Goal: Task Accomplishment & Management: Use online tool/utility

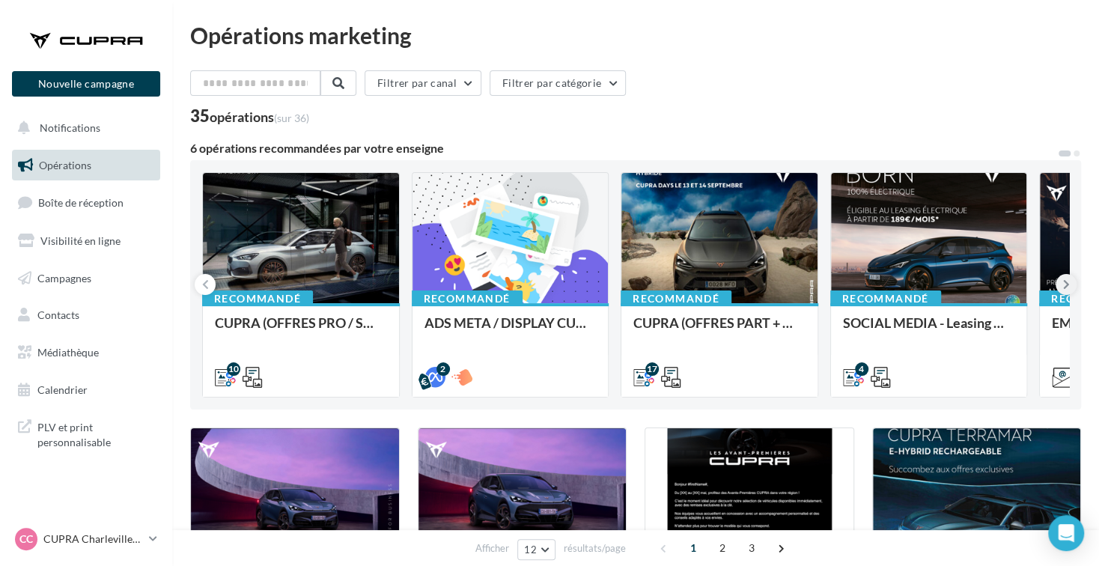
click at [1064, 283] on icon at bounding box center [1066, 284] width 7 height 15
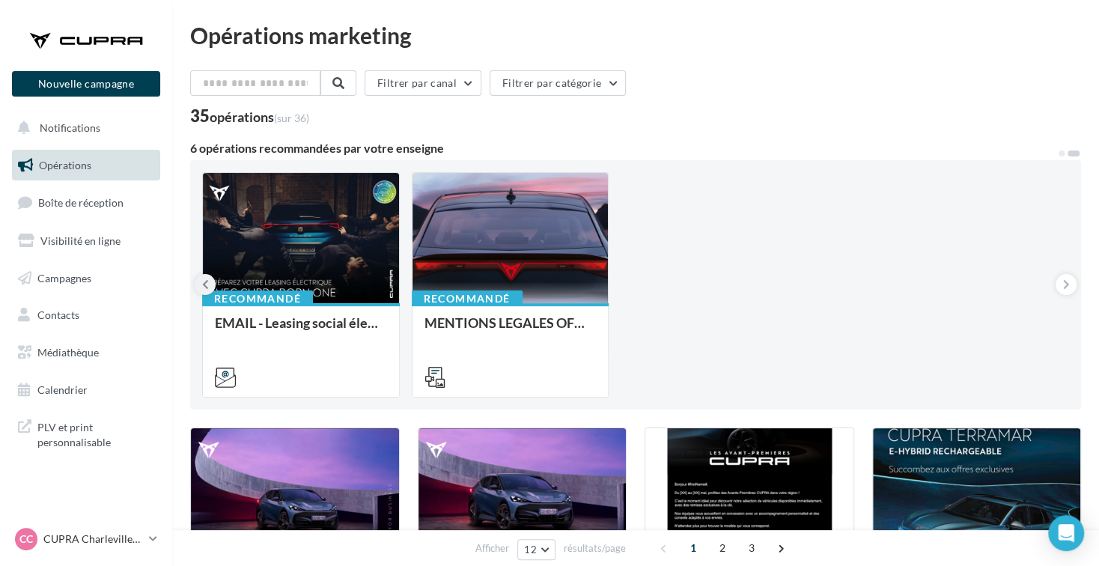
click at [195, 284] on button at bounding box center [205, 284] width 21 height 21
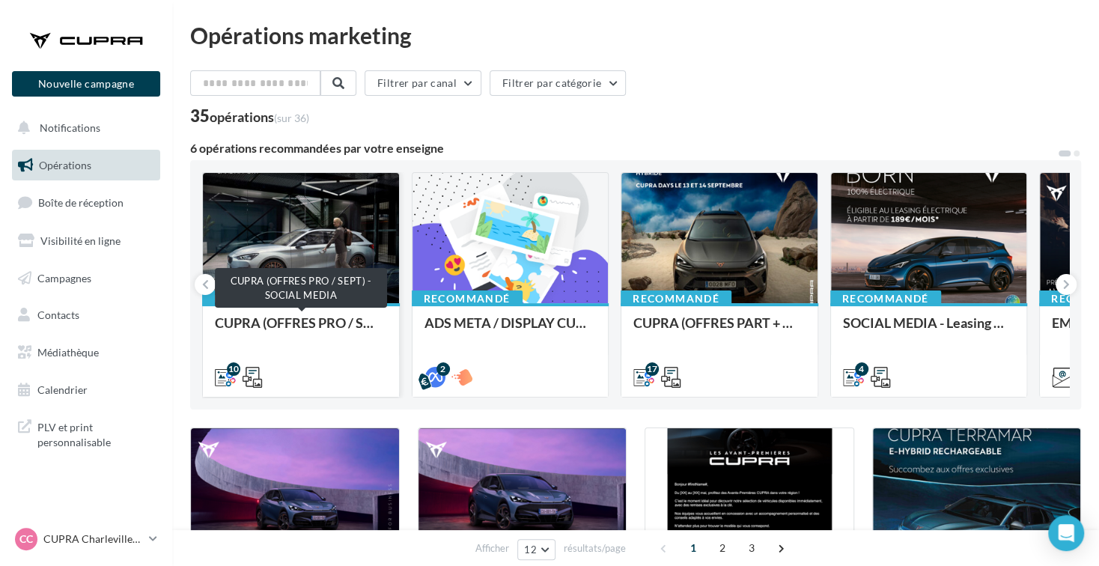
click at [269, 321] on div "CUPRA (OFFRES PRO / SEPT) - SOCIAL MEDIA" at bounding box center [301, 330] width 172 height 30
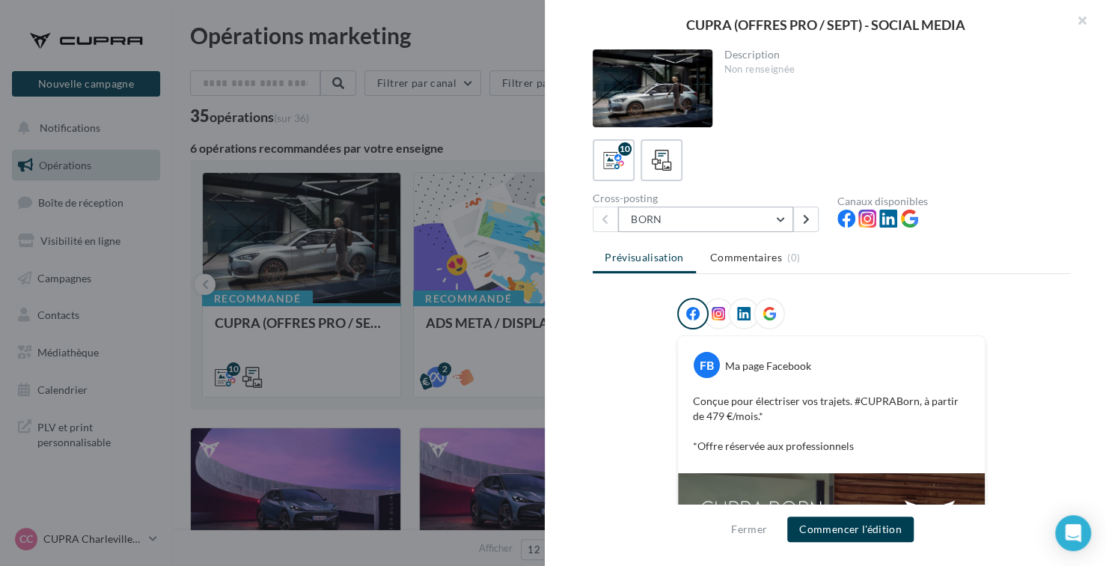
click at [771, 216] on button "BORN" at bounding box center [705, 219] width 175 height 25
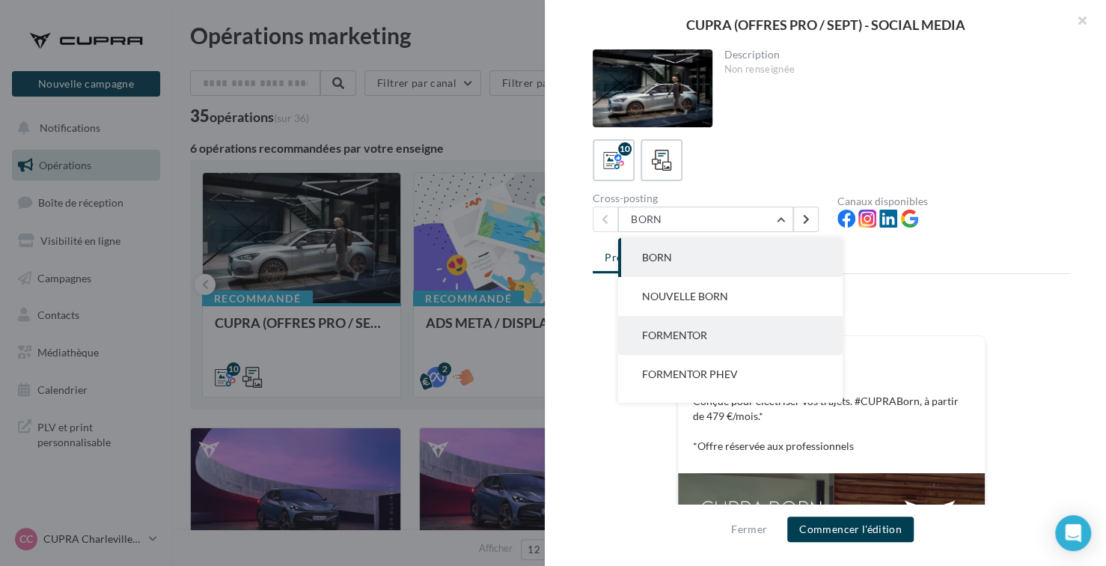
click at [716, 340] on button "FORMENTOR" at bounding box center [730, 335] width 225 height 39
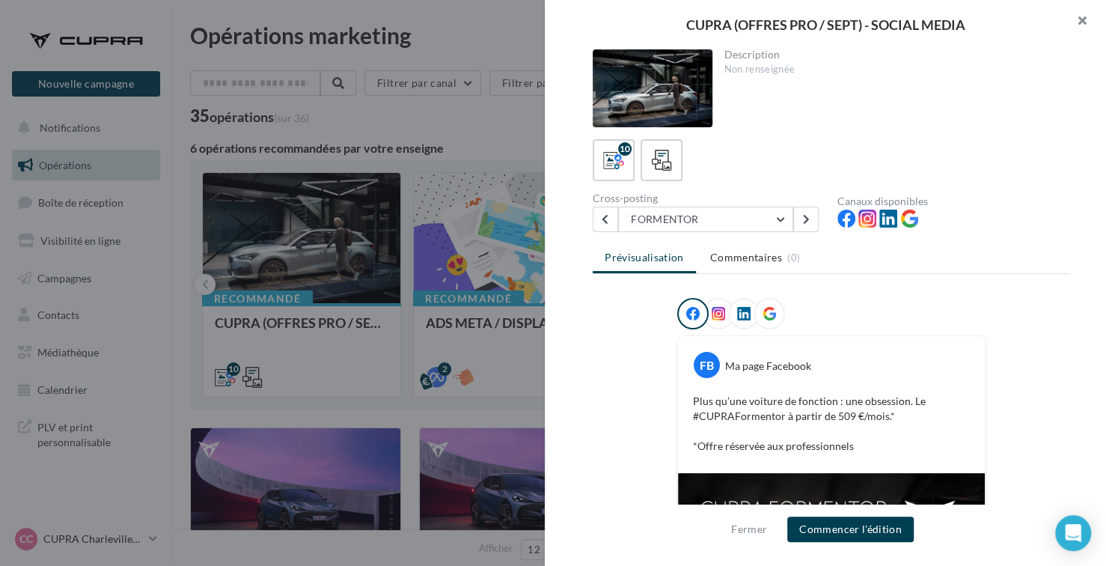
click at [1076, 28] on button "button" at bounding box center [1076, 22] width 60 height 45
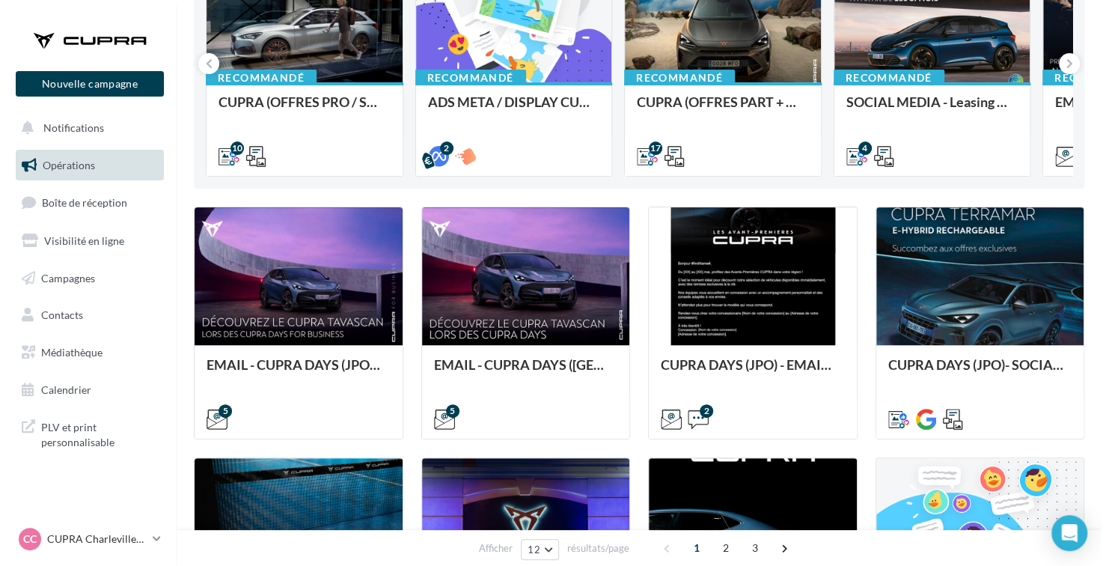
scroll to position [225, 0]
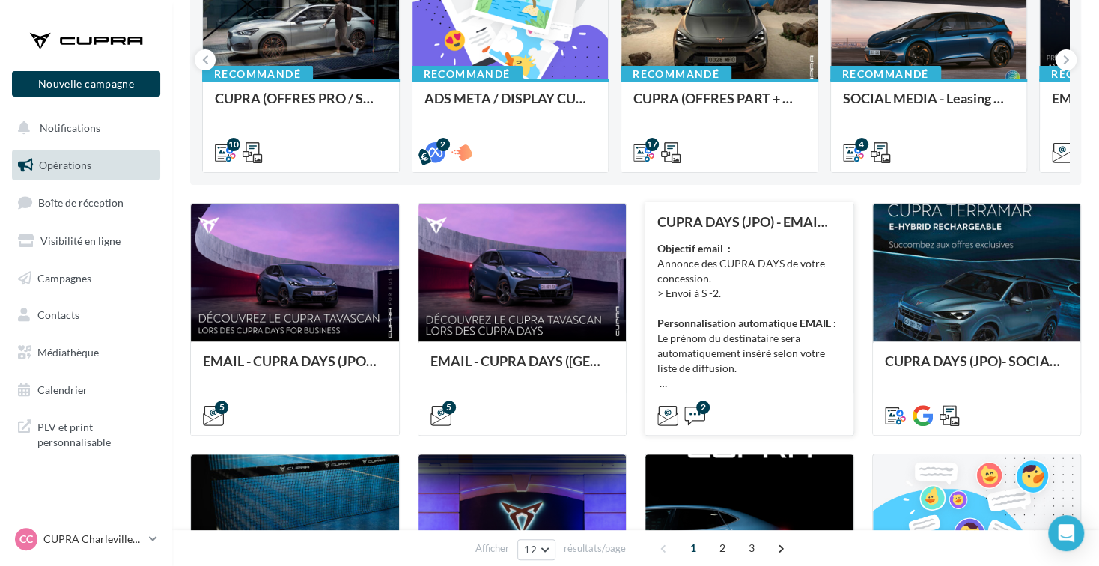
click at [693, 288] on div "Objectif email : Annonce des CUPRA DAYS de votre concession. > Envoi à S -2. Pe…" at bounding box center [749, 316] width 184 height 150
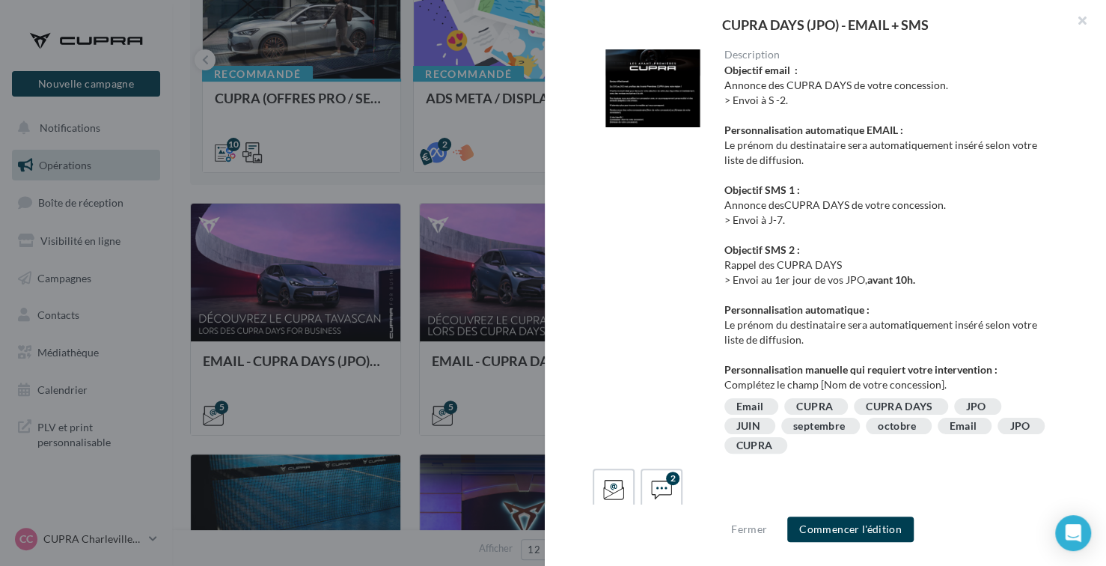
scroll to position [0, 0]
drag, startPoint x: 674, startPoint y: 106, endPoint x: 659, endPoint y: 192, distance: 86.8
click at [659, 192] on div "Description Objectif email : Annonce des CUPRA DAYS de votre concession. > Envo…" at bounding box center [832, 252] width 478 height 407
click at [1091, 20] on button "button" at bounding box center [1076, 22] width 60 height 45
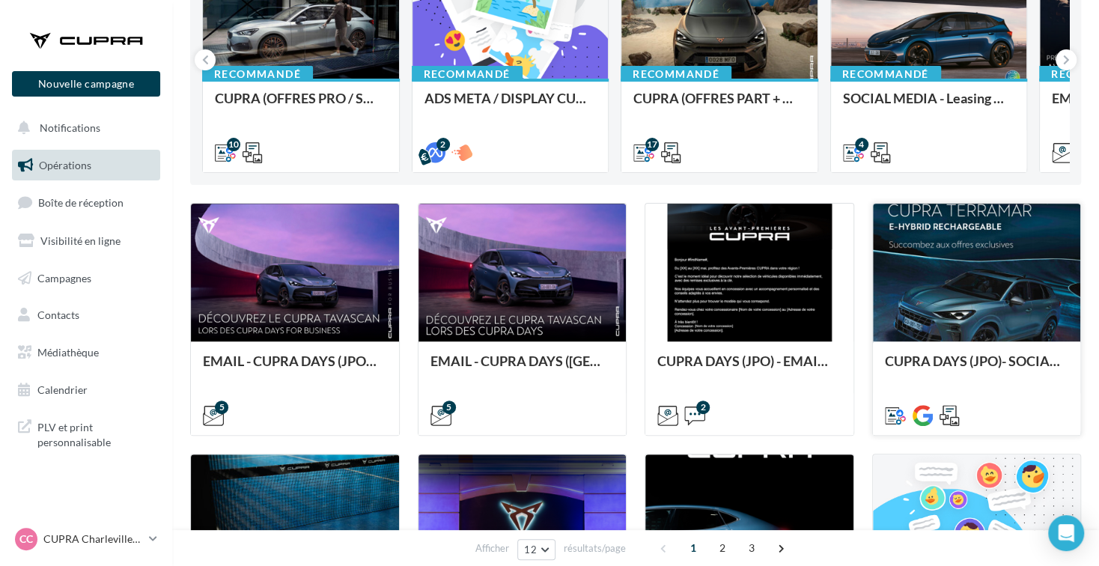
click at [980, 291] on div at bounding box center [977, 274] width 208 height 140
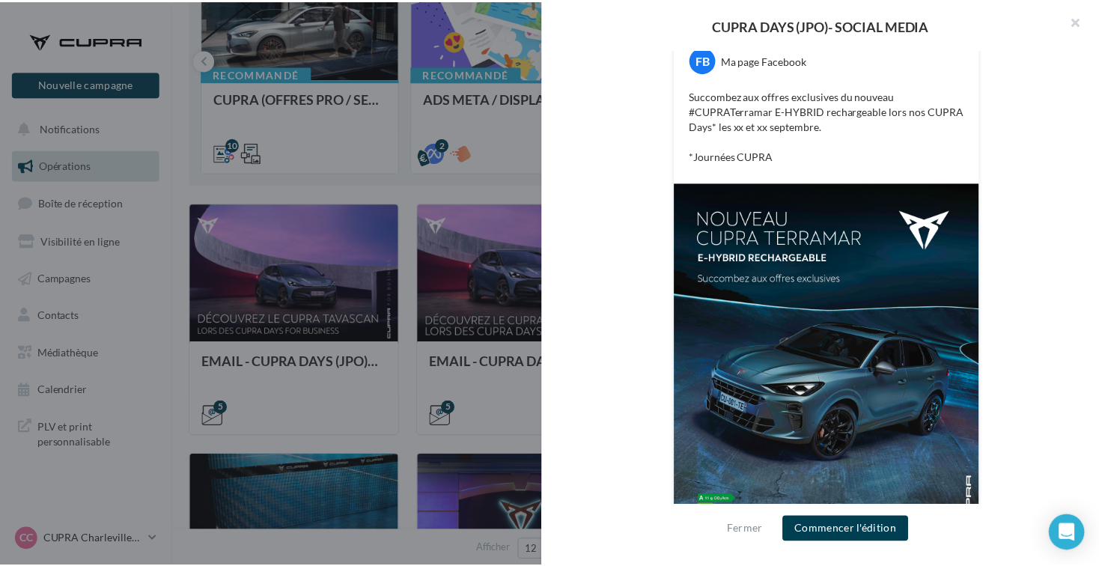
scroll to position [365, 0]
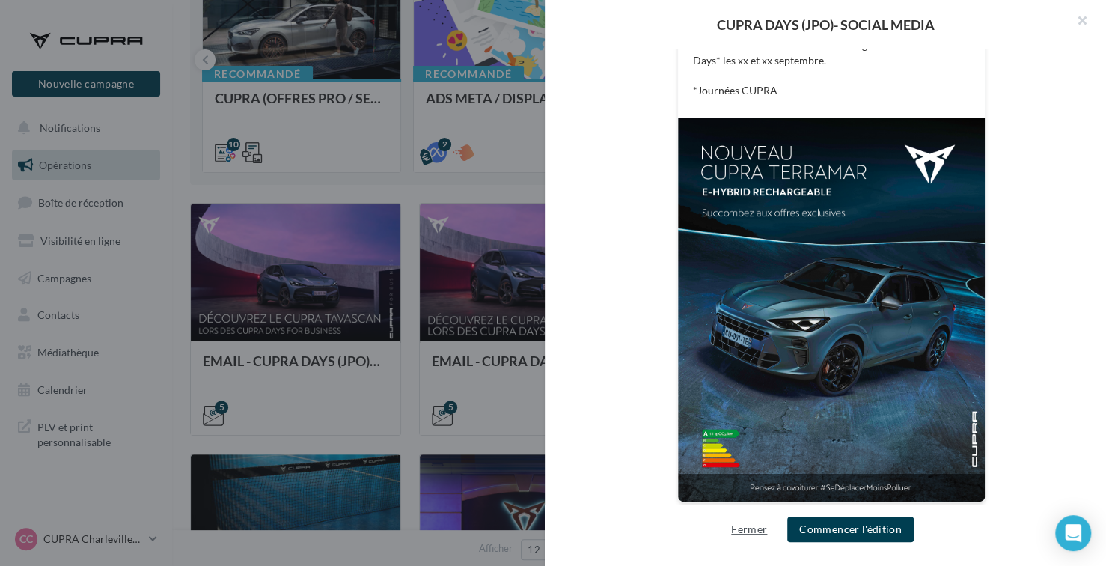
click at [743, 529] on button "Fermer" at bounding box center [749, 529] width 48 height 18
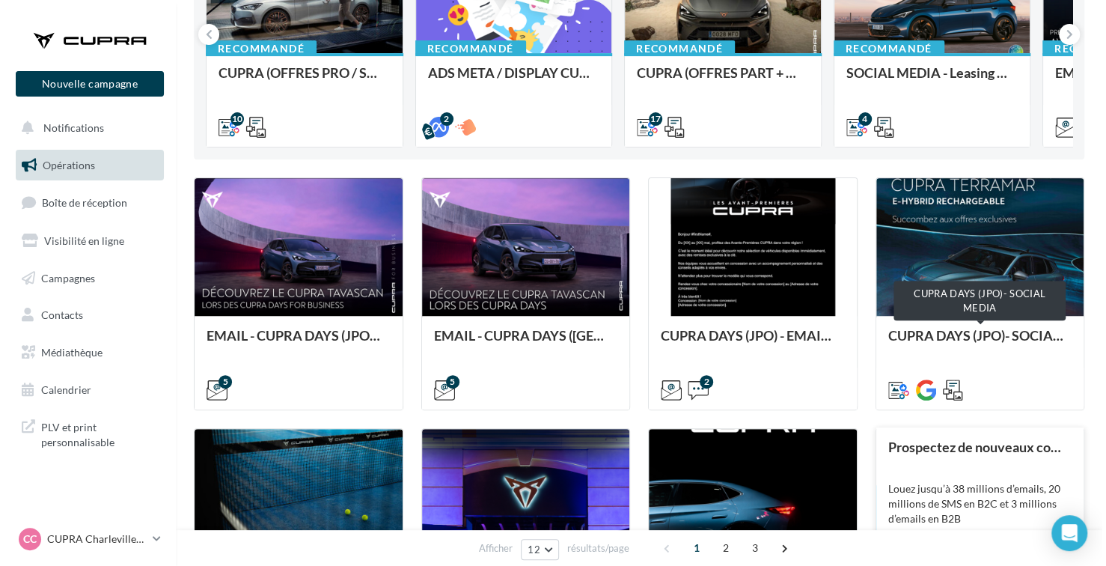
scroll to position [225, 0]
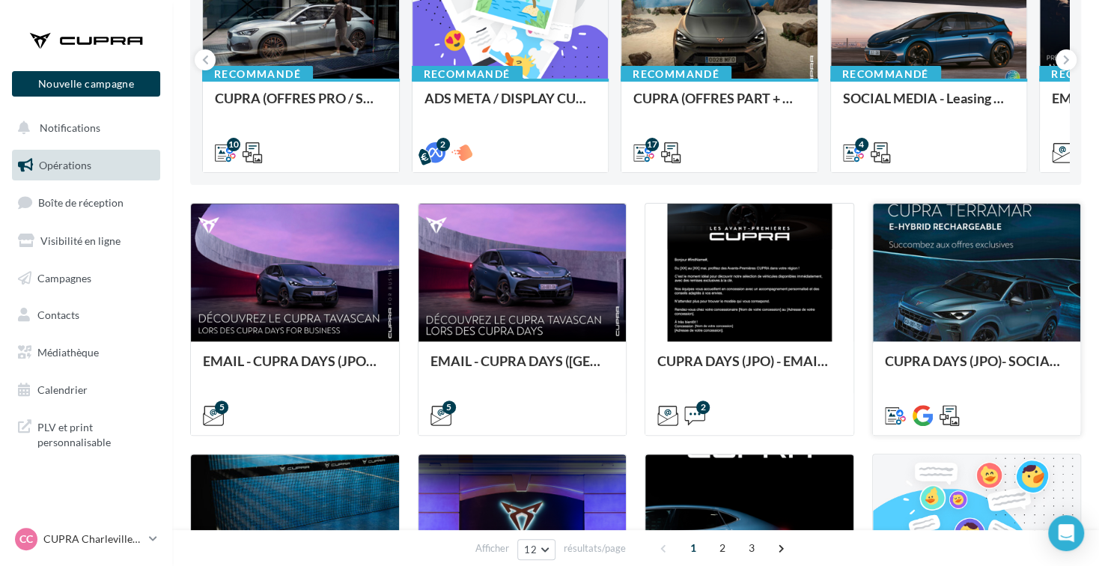
click at [1034, 298] on div at bounding box center [977, 274] width 208 height 140
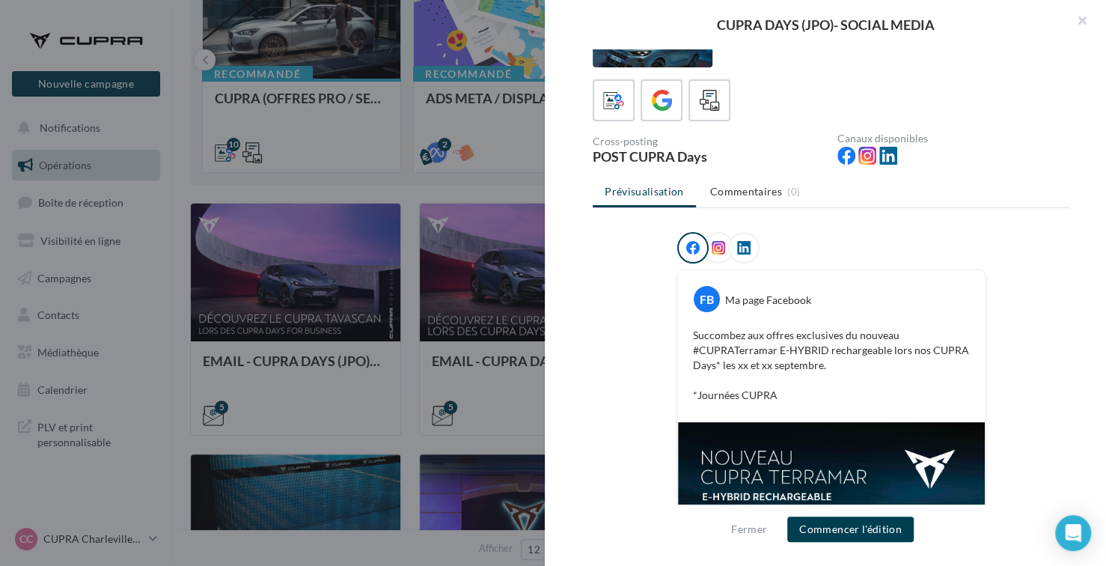
scroll to position [0, 0]
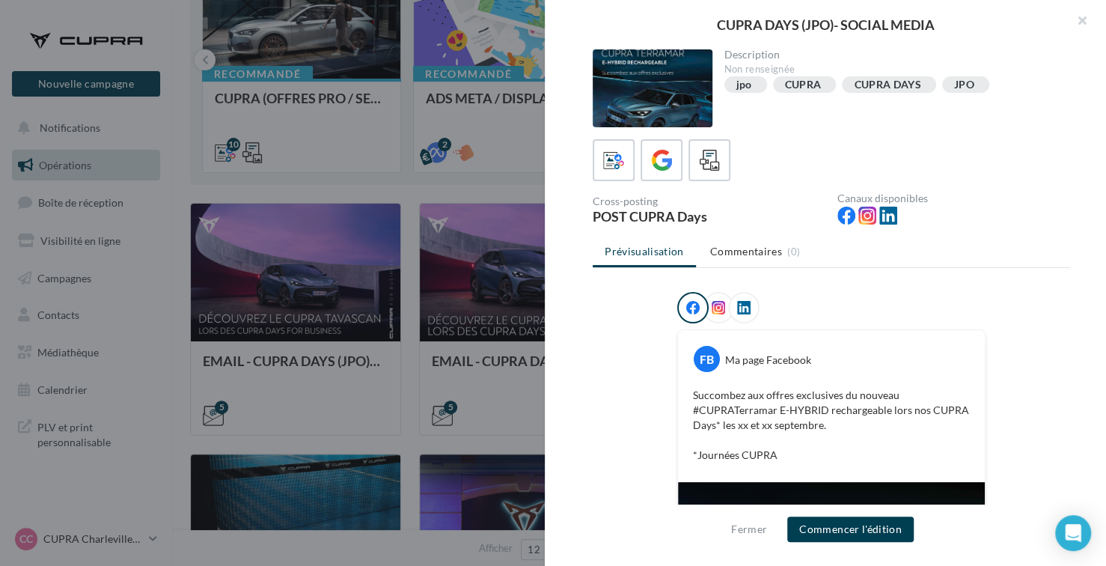
click at [716, 303] on icon at bounding box center [718, 307] width 13 height 13
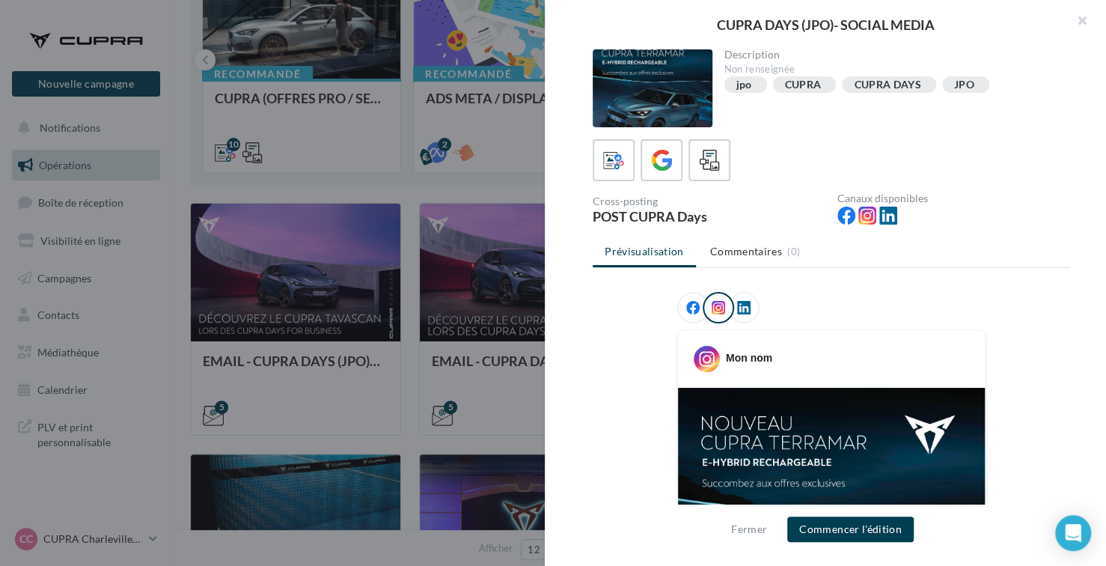
click at [693, 312] on span at bounding box center [692, 308] width 13 height 15
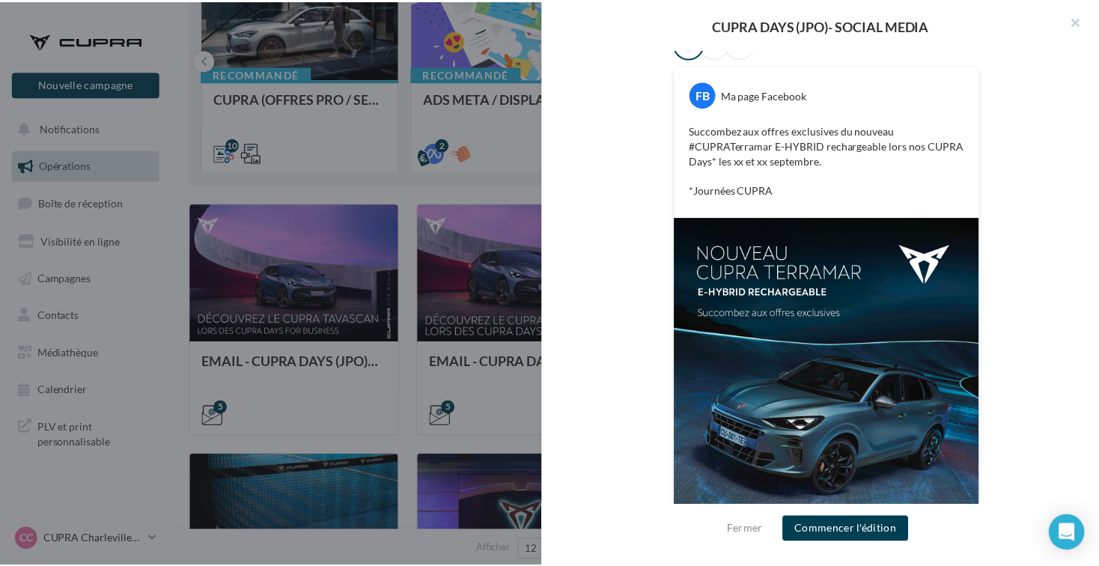
scroll to position [215, 0]
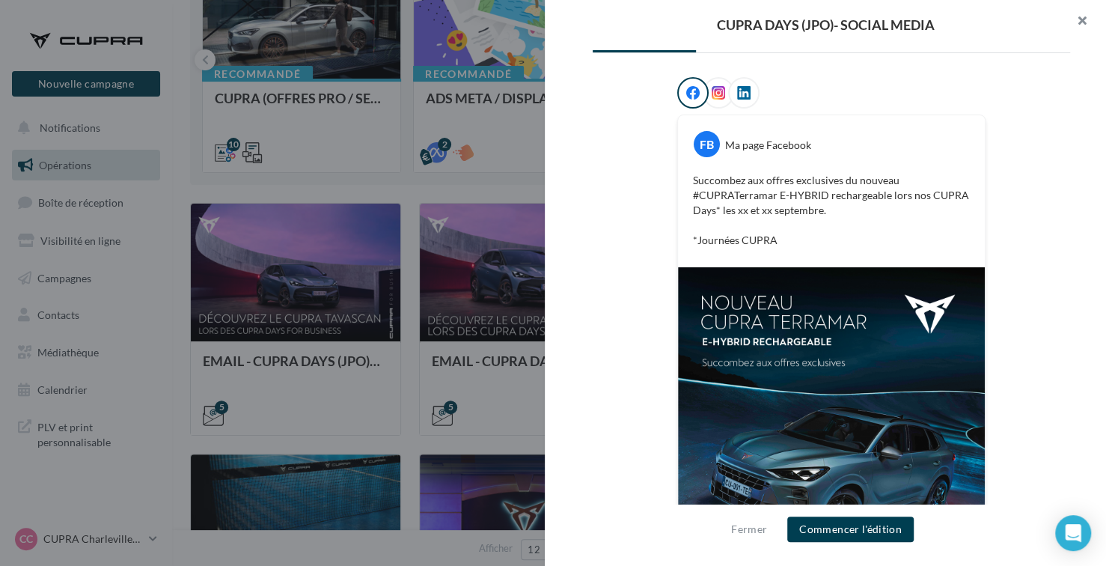
click at [1084, 23] on button "button" at bounding box center [1076, 22] width 60 height 45
